Goal: Task Accomplishment & Management: Use online tool/utility

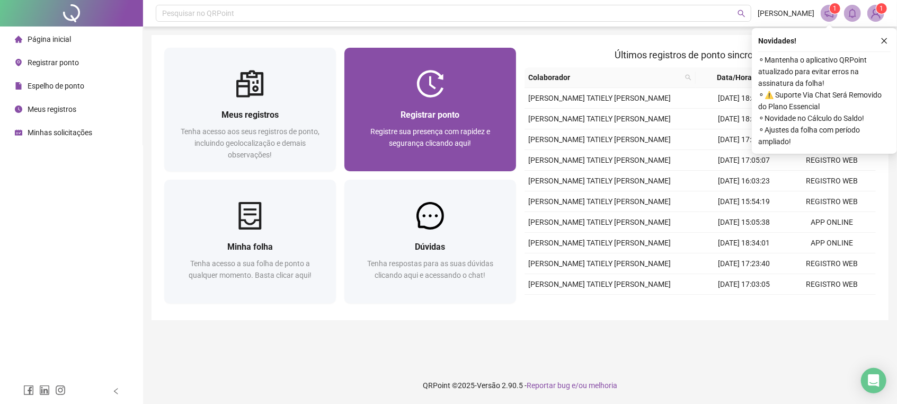
click at [458, 129] on span "Registre sua presença com rapidez e segurança clicando aqui!" at bounding box center [430, 137] width 120 height 20
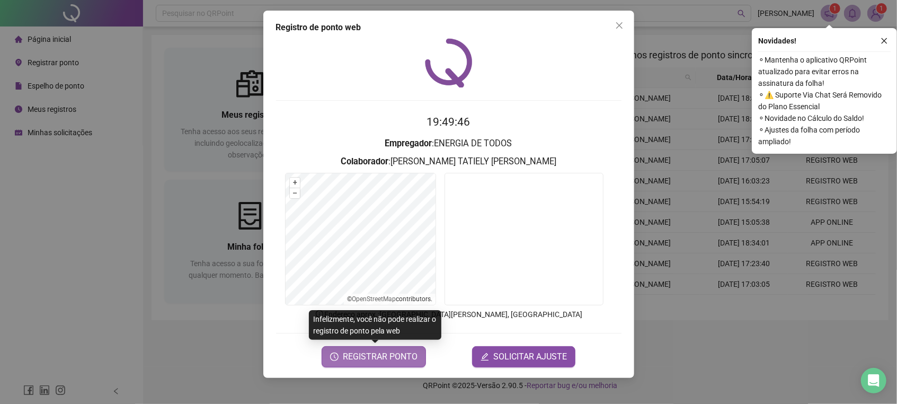
click at [338, 357] on icon "clock-circle" at bounding box center [334, 356] width 8 height 8
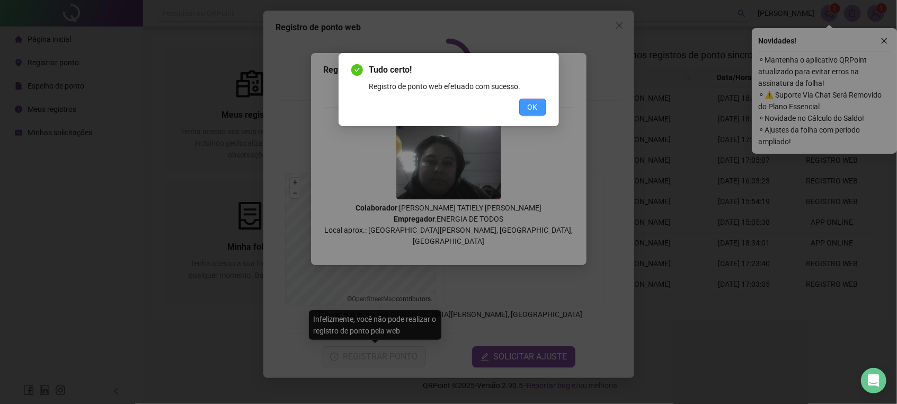
click at [528, 104] on span "OK" at bounding box center [533, 107] width 10 height 12
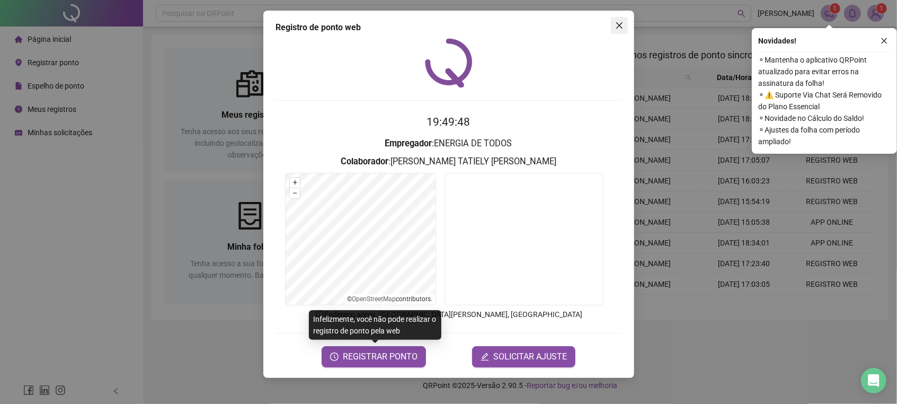
click at [618, 27] on icon "close" at bounding box center [619, 25] width 6 height 6
